Goal: Check status: Check status

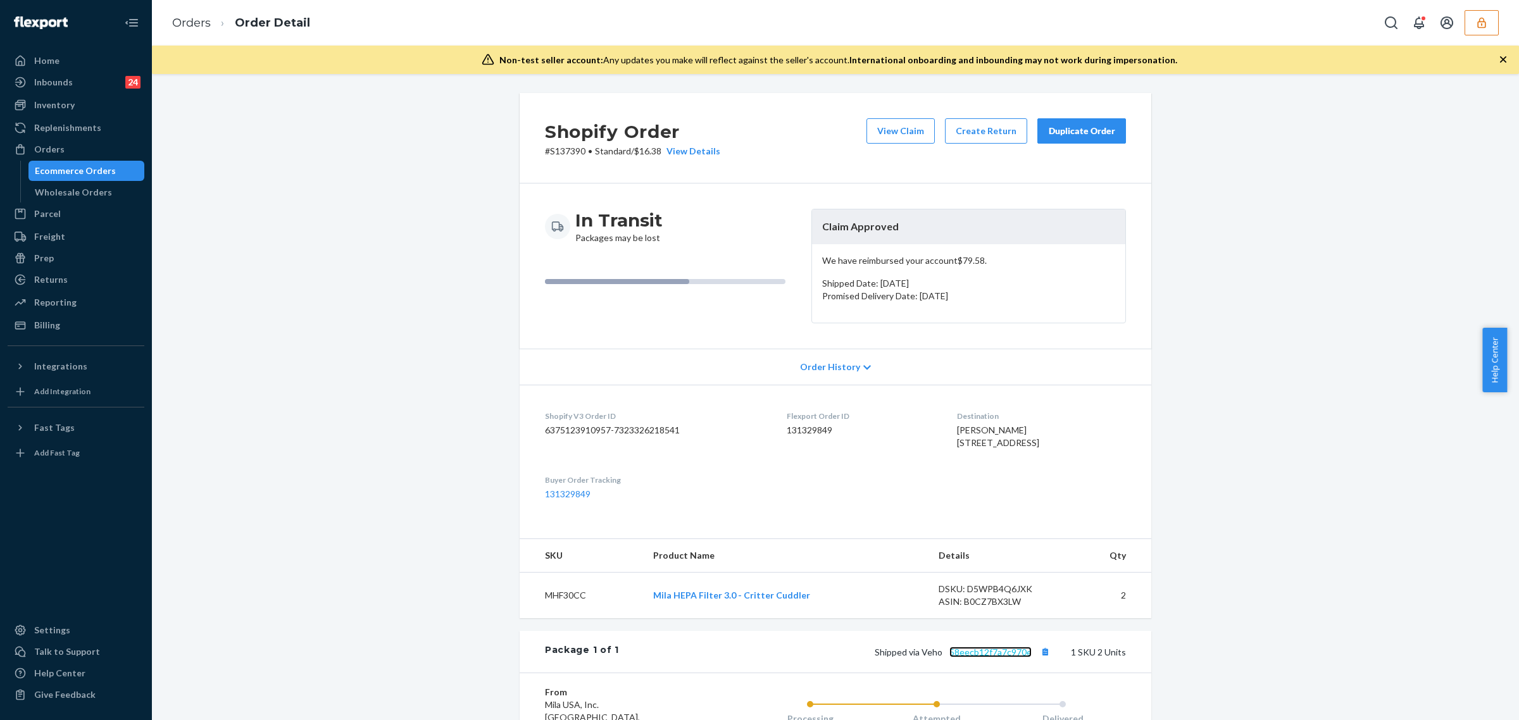
click at [959, 658] on link "58eecb12f7a7c970e" at bounding box center [991, 652] width 82 height 11
click at [984, 658] on link "5e1c09c8fd58288fa" at bounding box center [996, 652] width 80 height 11
click at [998, 658] on link "b3c7463d873066069" at bounding box center [993, 652] width 85 height 11
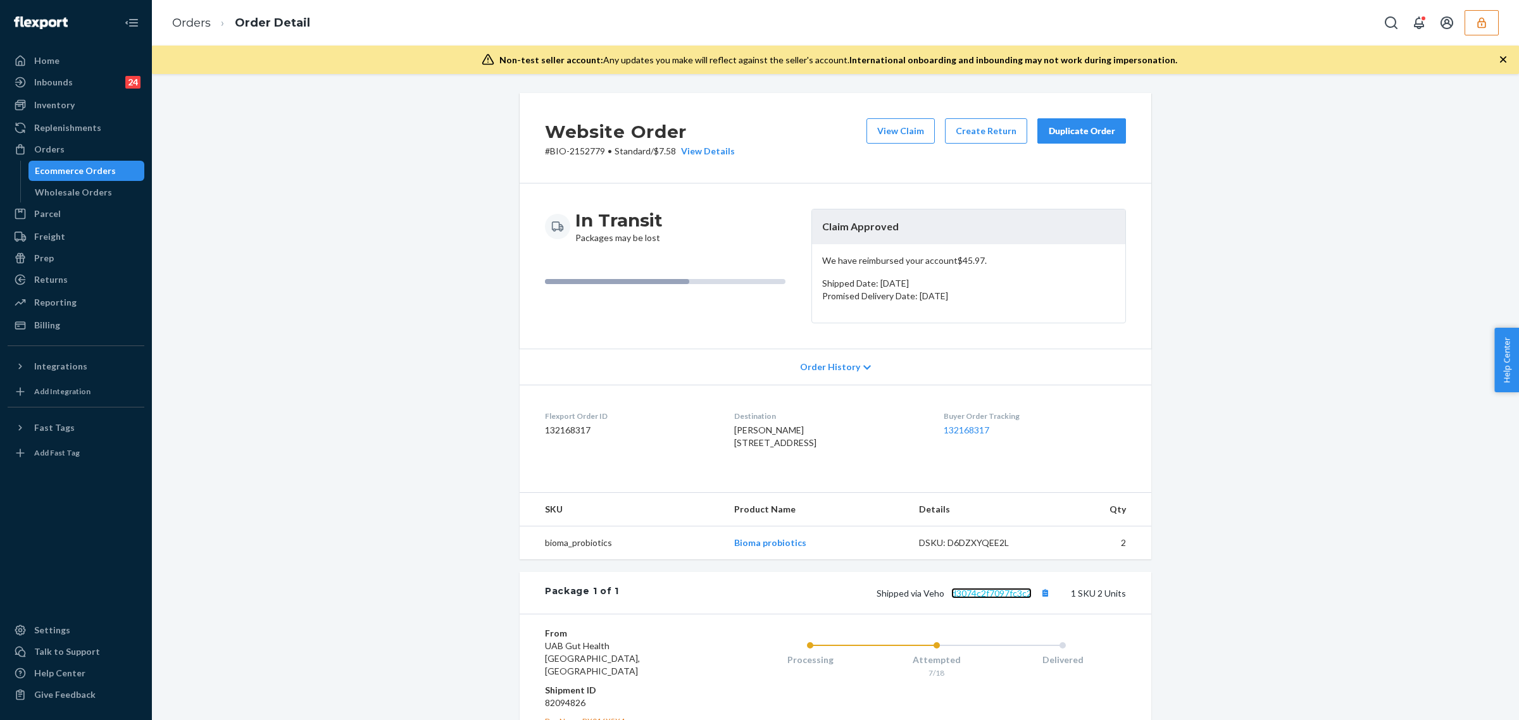
click at [1010, 599] on link "d3074c2f7097fc3c2" at bounding box center [991, 593] width 80 height 11
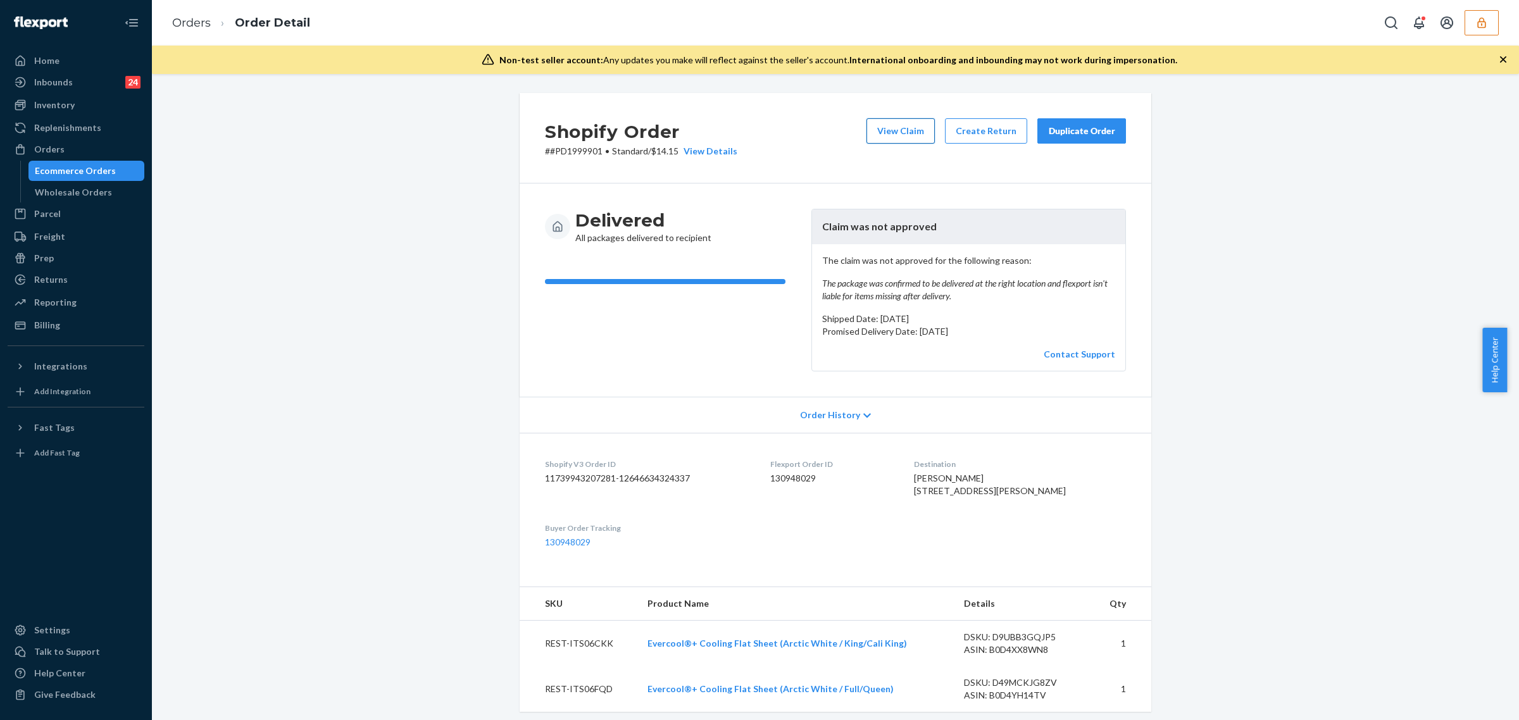
click at [889, 134] on button "View Claim" at bounding box center [901, 130] width 68 height 25
